Goal: Information Seeking & Learning: Learn about a topic

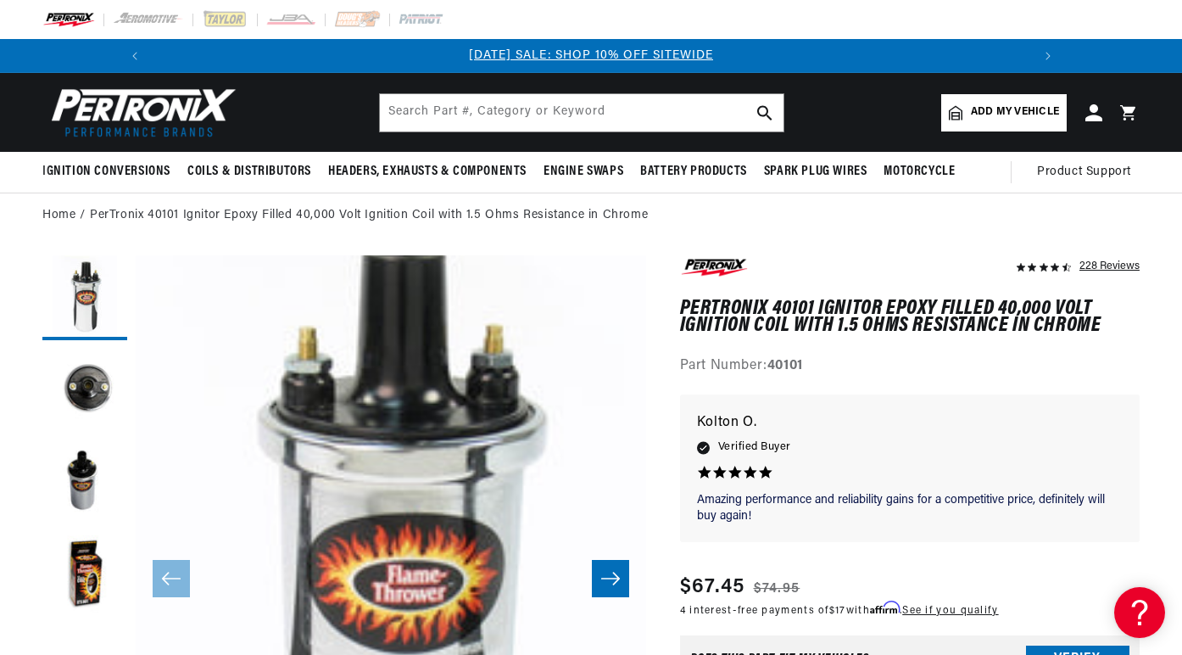
click at [788, 362] on strong "40101" at bounding box center [785, 366] width 36 height 14
click at [740, 302] on h1 "PerTronix 40101 Ignitor Epoxy Filled 40,000 Volt Ignition Coil with 1.5 Ohms Re…" at bounding box center [910, 317] width 460 height 35
drag, startPoint x: 740, startPoint y: 302, endPoint x: 873, endPoint y: 294, distance: 133.3
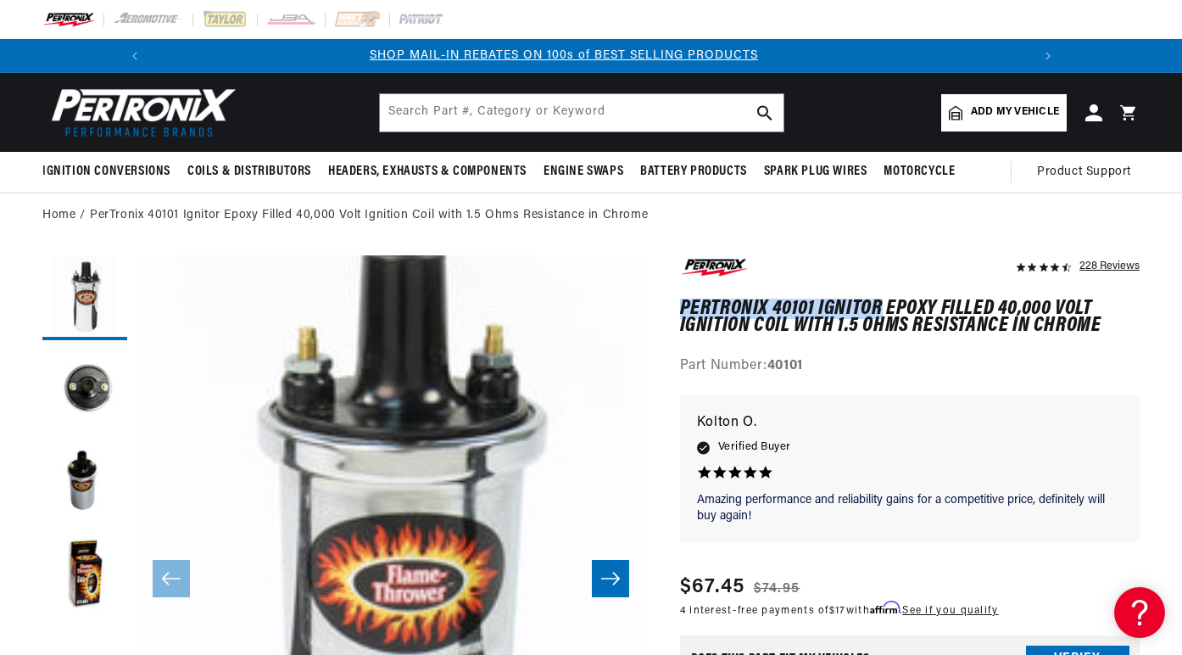
click at [873, 300] on h1 "PerTronix 40101 Ignitor Epoxy Filled 40,000 Volt Ignition Coil with 1.5 Ohms Re…" at bounding box center [910, 317] width 460 height 35
copy h1 "PerTronix 40101 Ignitor"
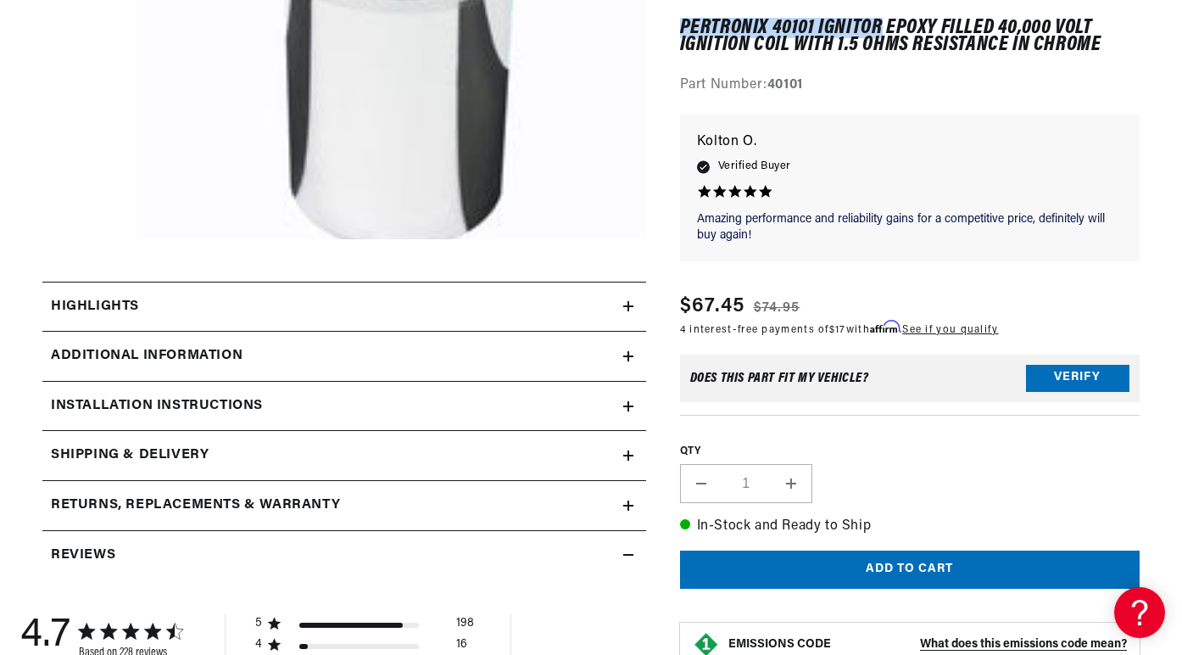
scroll to position [703, 0]
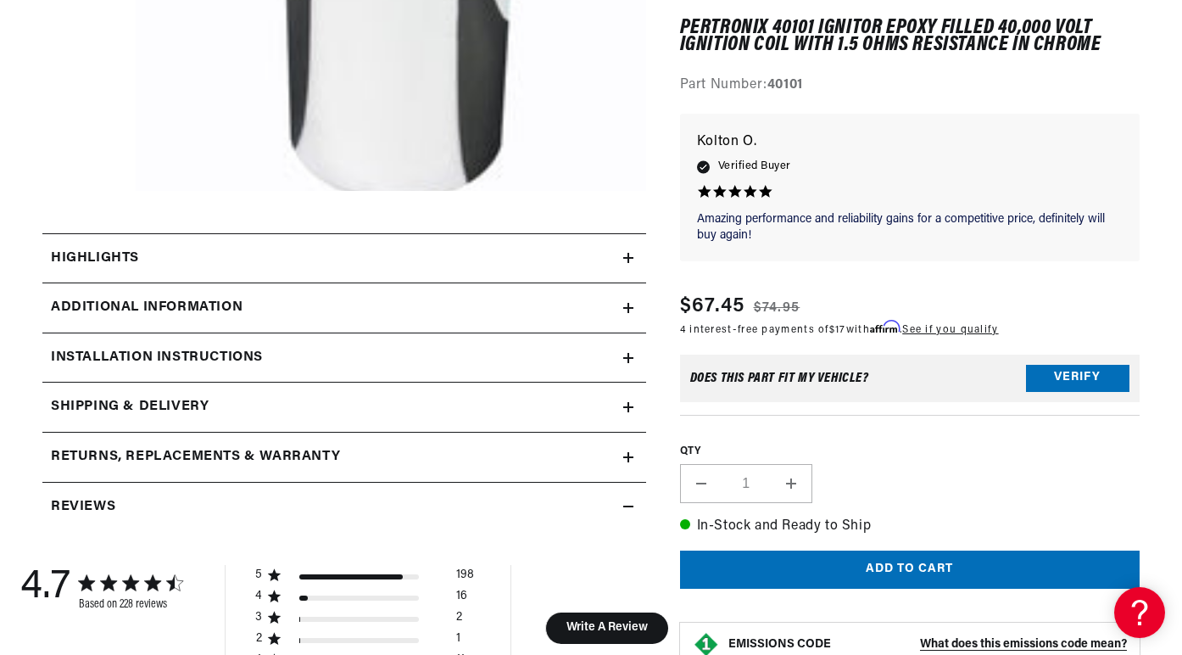
click at [627, 258] on icon at bounding box center [628, 258] width 10 height 0
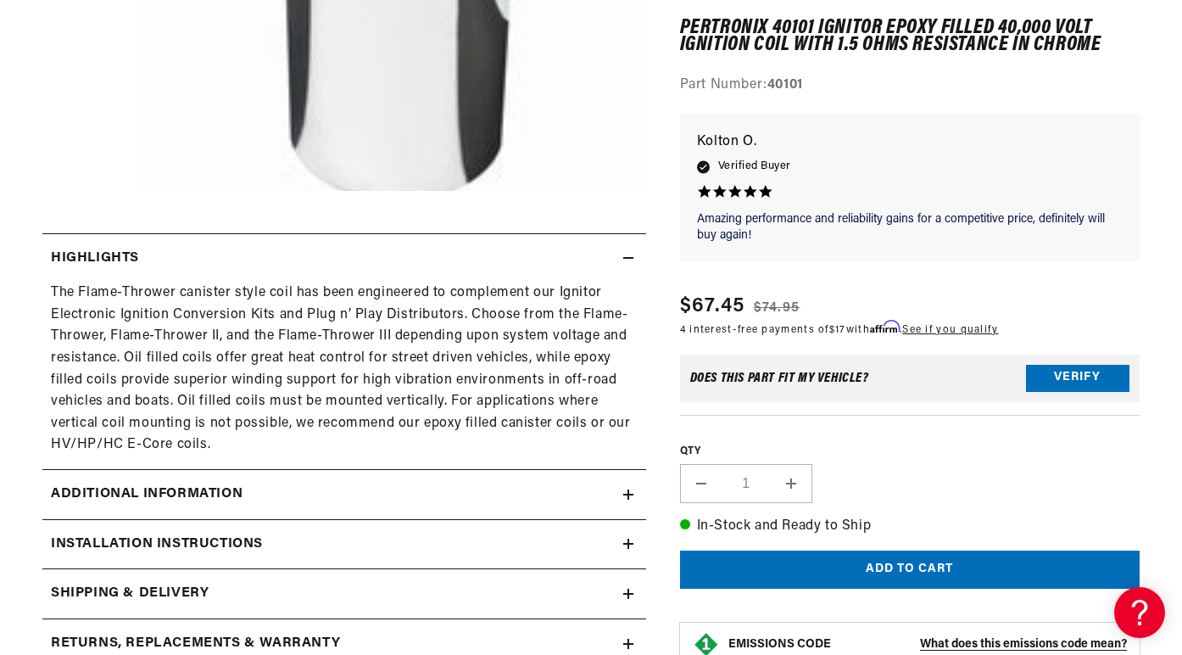
scroll to position [0, 906]
click at [625, 489] on icon at bounding box center [628, 494] width 10 height 10
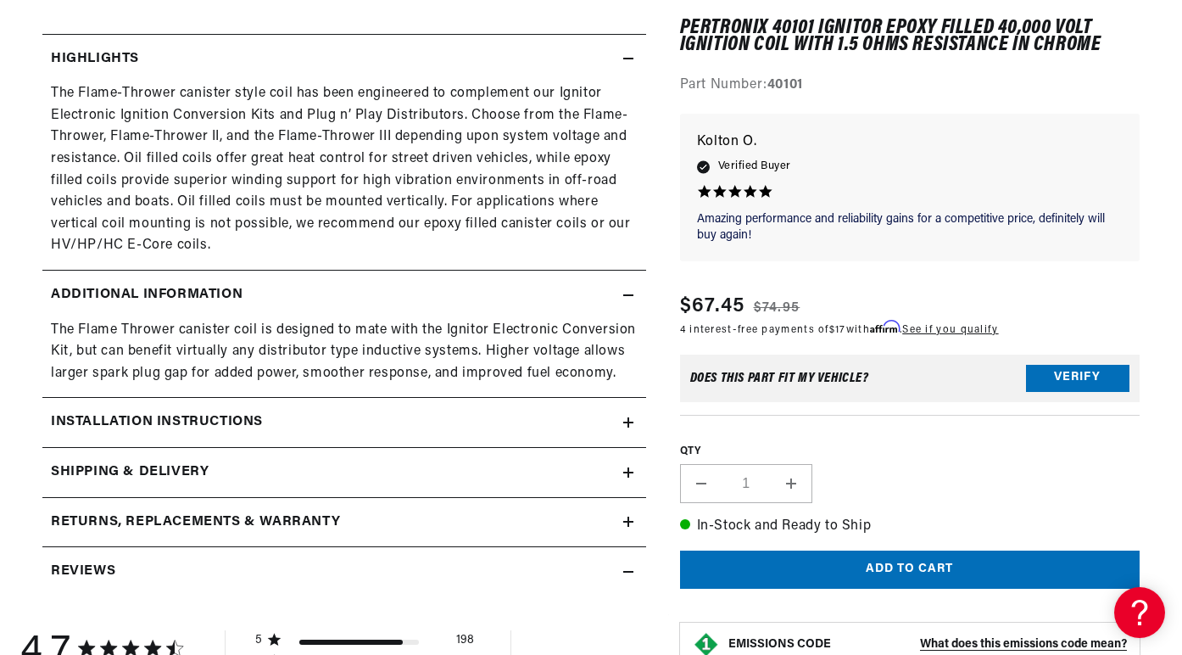
scroll to position [0, 0]
click at [628, 417] on icon at bounding box center [628, 422] width 0 height 10
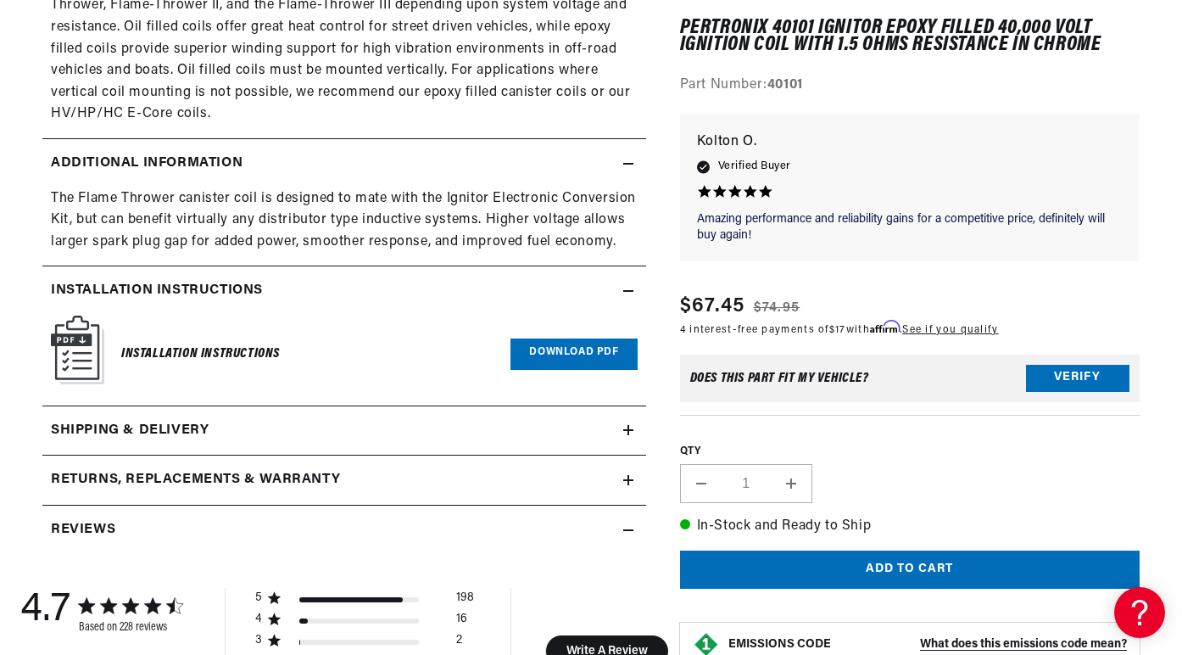
scroll to position [0, 906]
click at [628, 425] on icon at bounding box center [628, 430] width 0 height 10
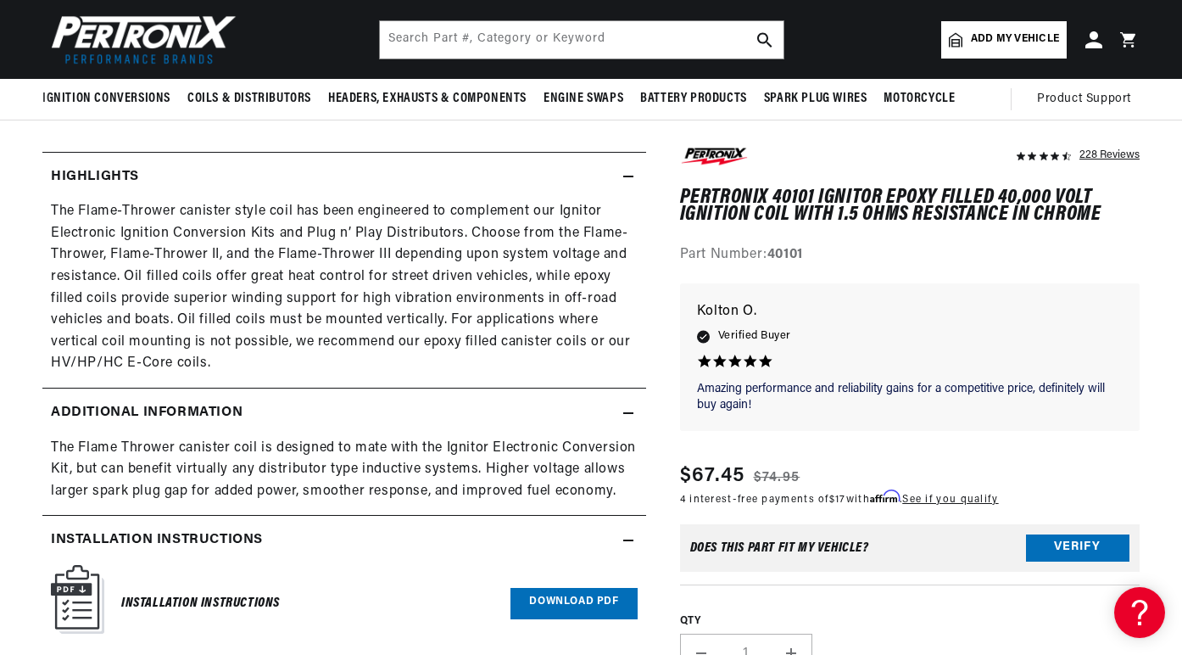
scroll to position [0, 0]
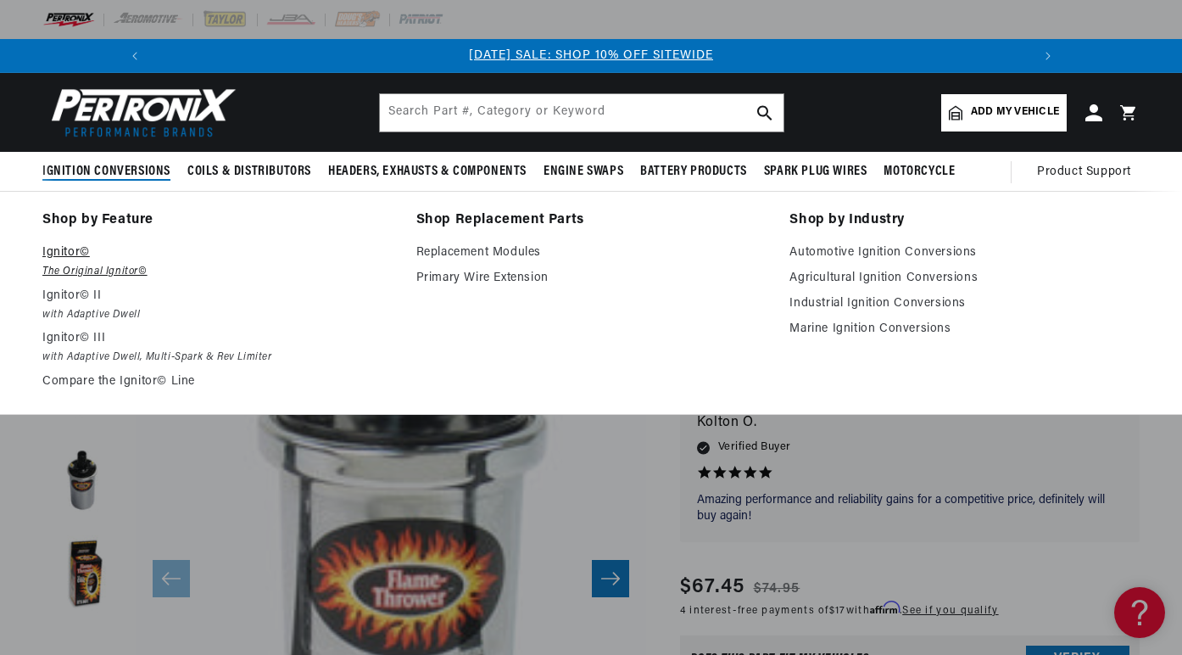
scroll to position [0, 906]
click at [75, 273] on em "The Original Ignitor©" at bounding box center [217, 272] width 350 height 18
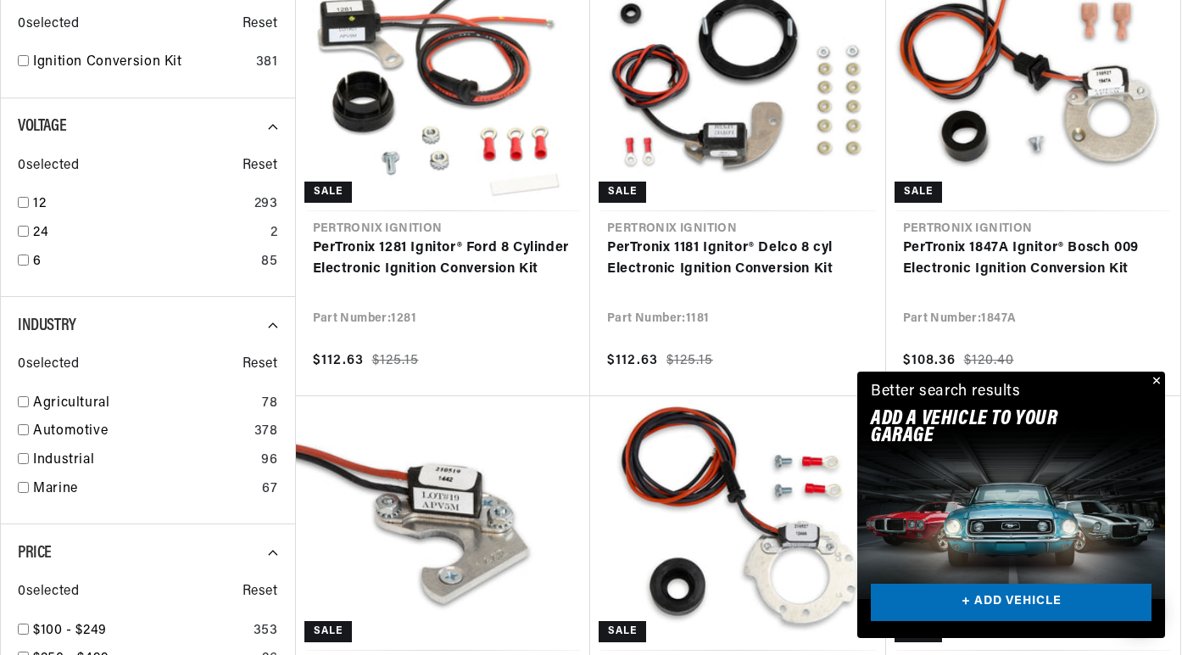
scroll to position [563, 0]
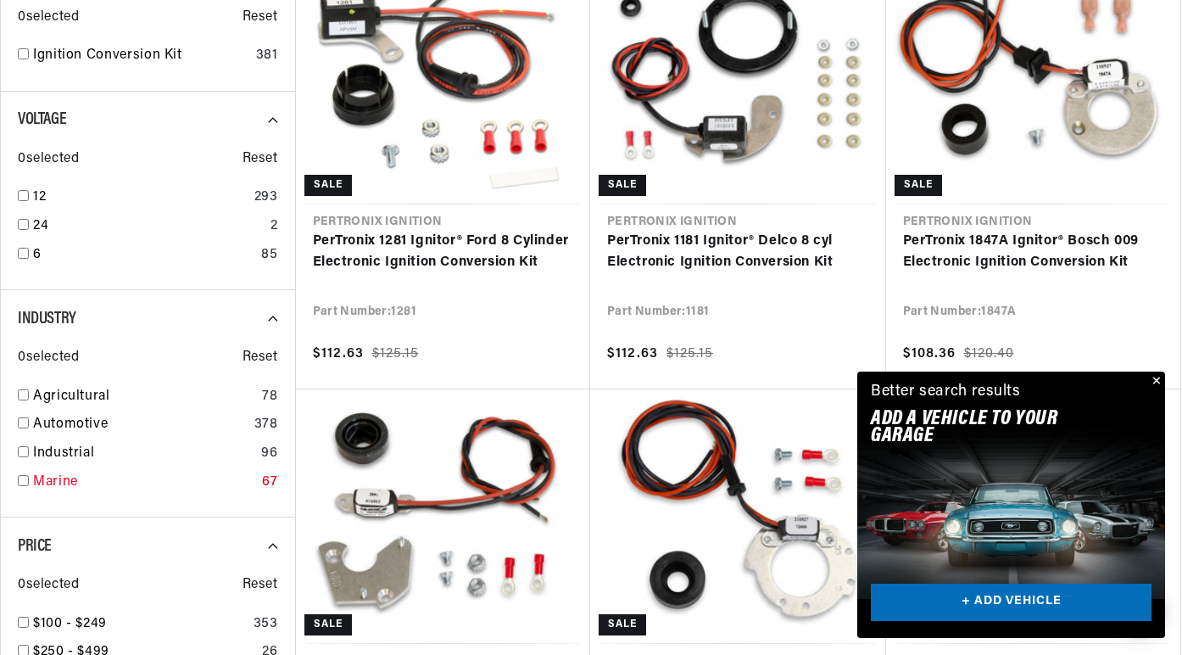
click at [25, 480] on input "checkbox" at bounding box center [23, 480] width 11 height 11
checkbox input "true"
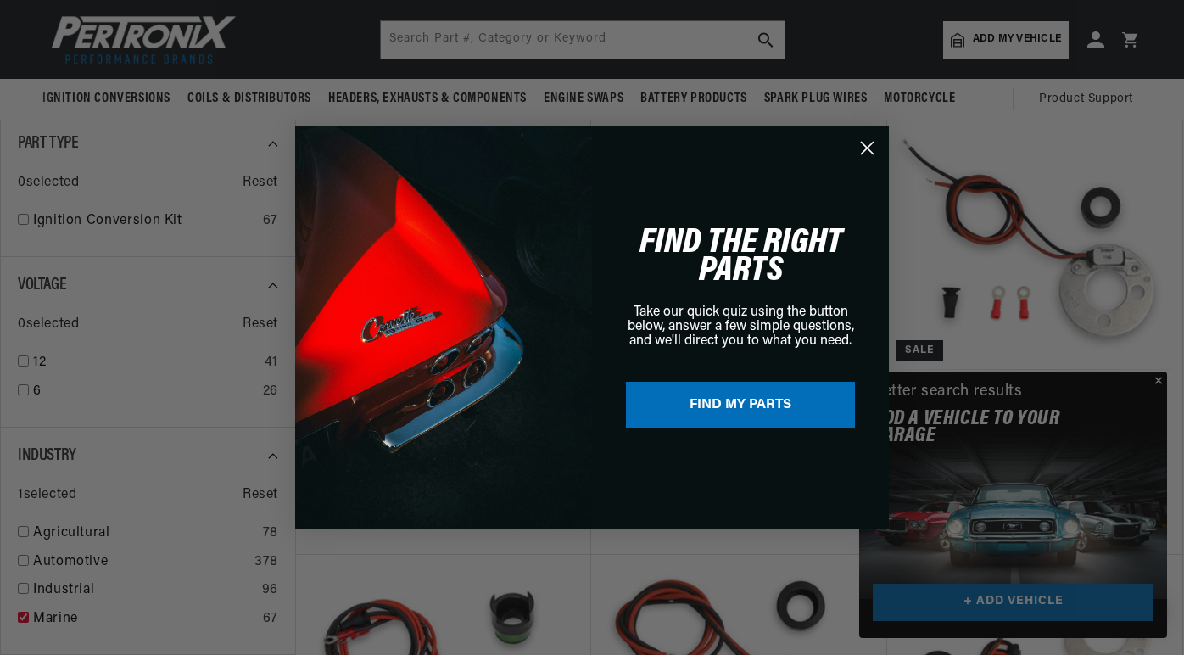
click at [1161, 382] on div "Close dialog FIND THE RIGHT PARTS Take our quick quiz using the button below, a…" at bounding box center [592, 327] width 1184 height 655
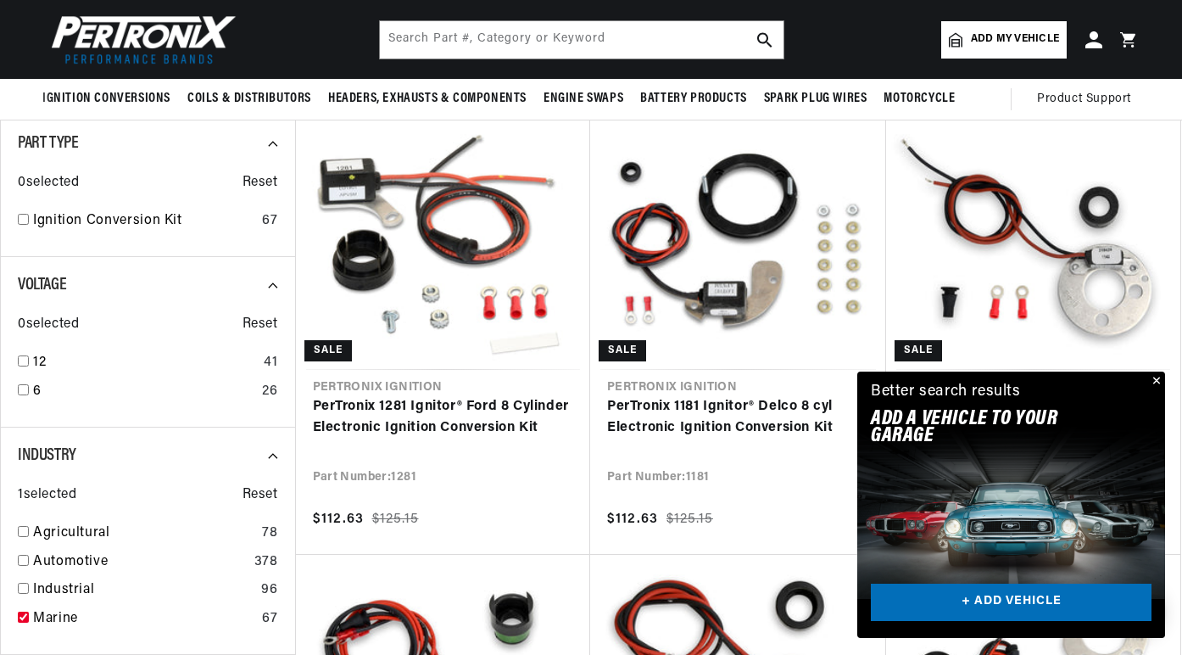
click at [1161, 382] on button "Close" at bounding box center [1155, 381] width 20 height 20
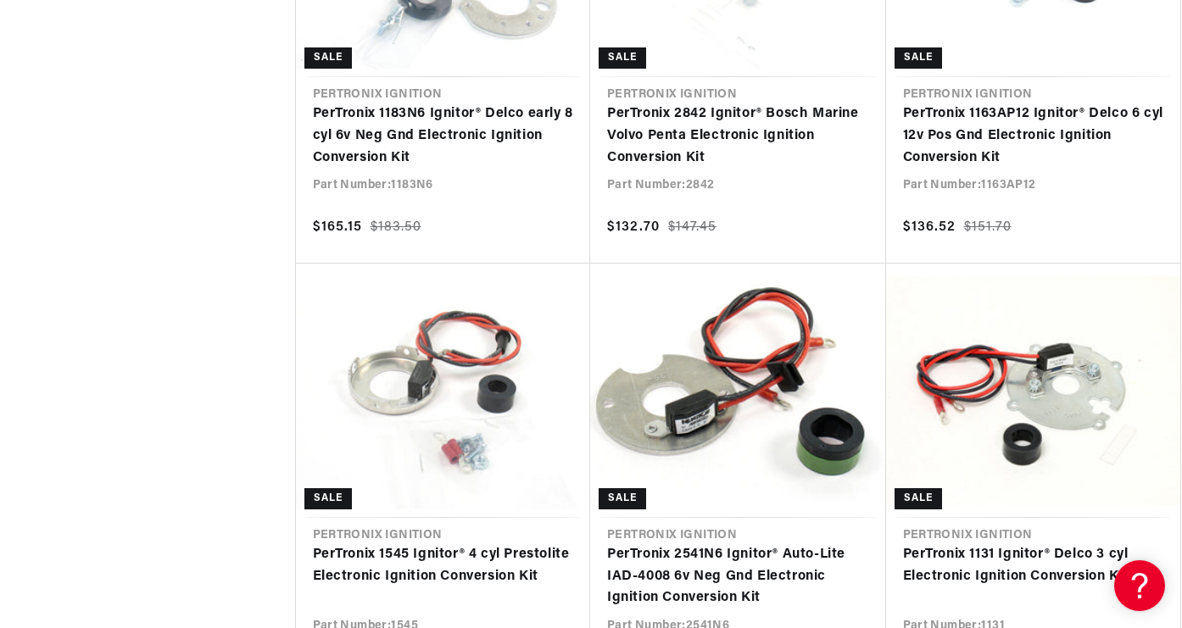
scroll to position [0, 906]
